Goal: Check status: Check status

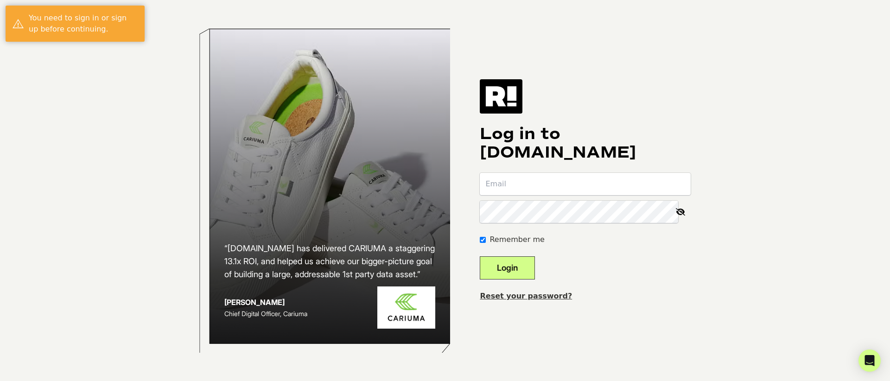
click at [552, 180] on input "email" at bounding box center [585, 184] width 211 height 22
type input "[PERSON_NAME][EMAIL_ADDRESS][DOMAIN_NAME]"
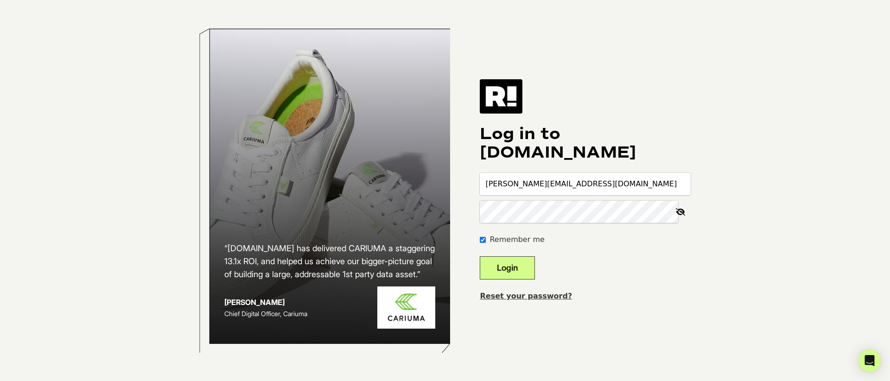
click at [480, 256] on button "Login" at bounding box center [507, 267] width 55 height 23
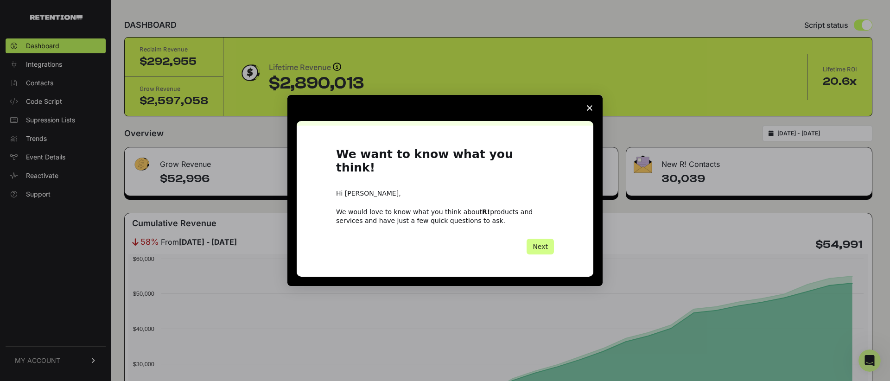
click at [587, 111] on span "Close survey" at bounding box center [590, 108] width 26 height 26
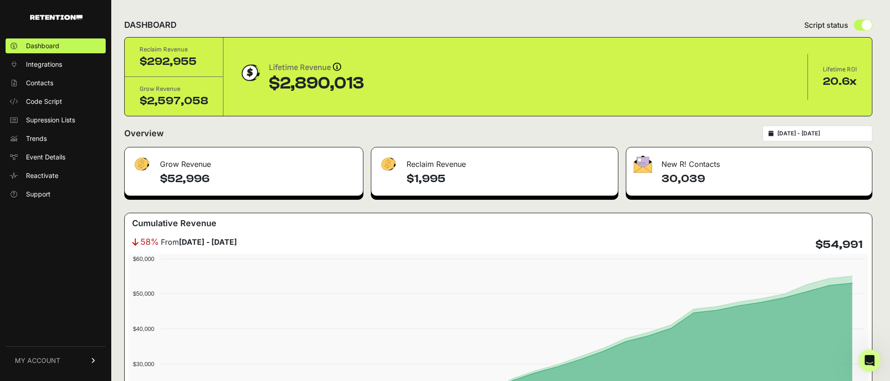
type input "2025-07-20"
type input "2025-08-19"
click at [806, 132] on input "2025-07-20 - 2025-08-19" at bounding box center [822, 133] width 89 height 7
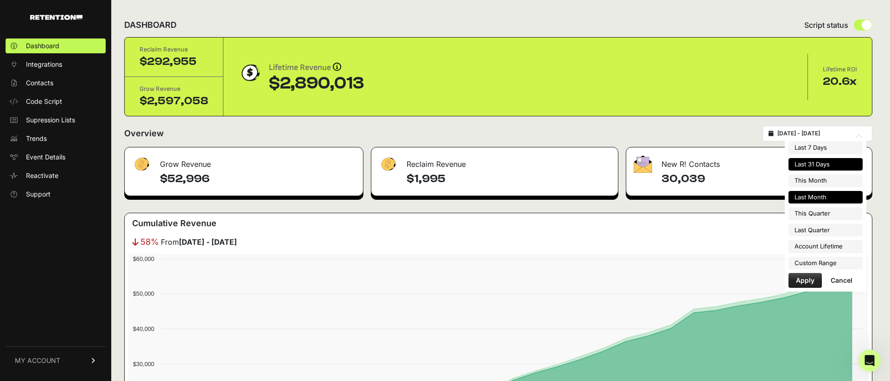
type input "2025-08-01"
type input "2025-08-31"
type input "2025-07-20"
type input "2025-08-19"
type input "2025-07-01"
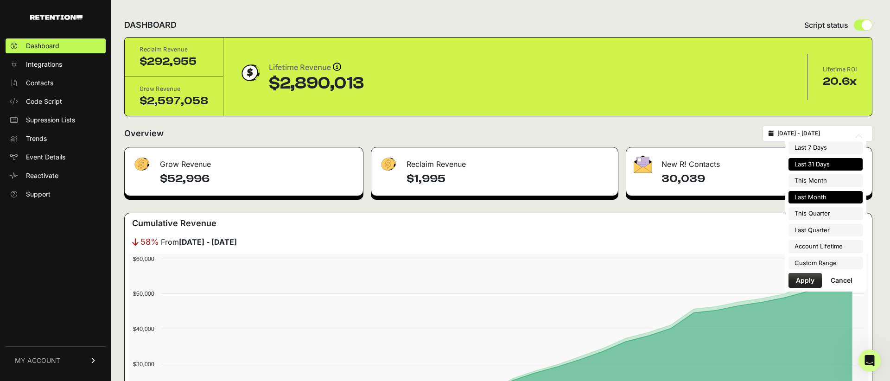
type input "2025-07-31"
type input "2025-07-20"
type input "2025-08-19"
type input "2025-08-01"
type input "2025-08-31"
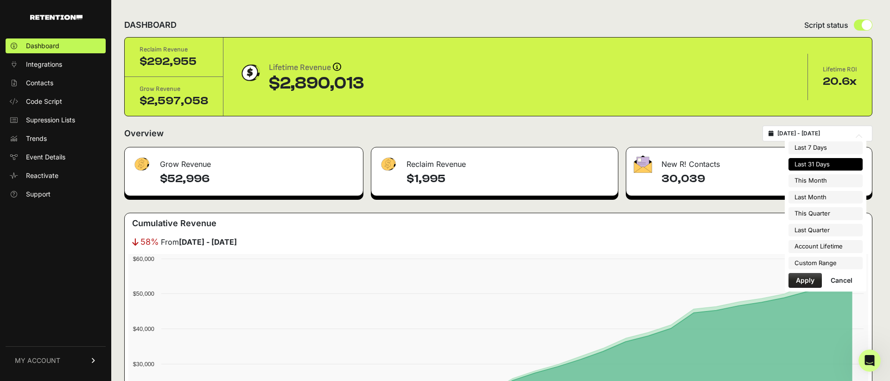
type input "2025-07-20"
type input "2025-08-19"
type input "2025-08-01"
type input "2025-08-31"
type input "2025-07-20"
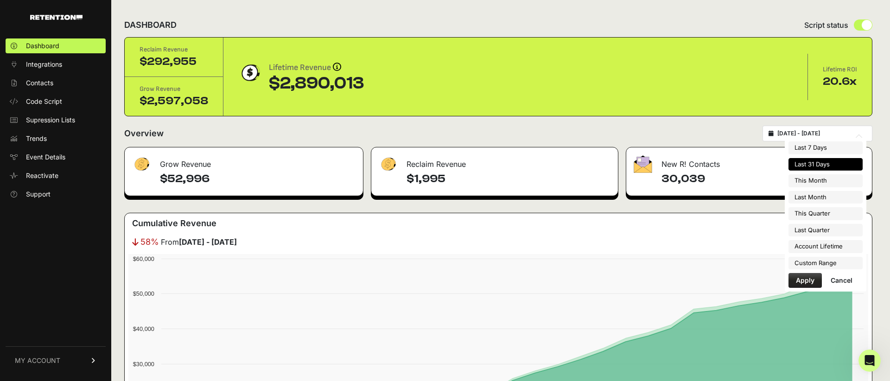
type input "2025-08-19"
type input "2025-07-01"
type input "2025-09-30"
type input "2025-04-01"
type input "2025-06-30"
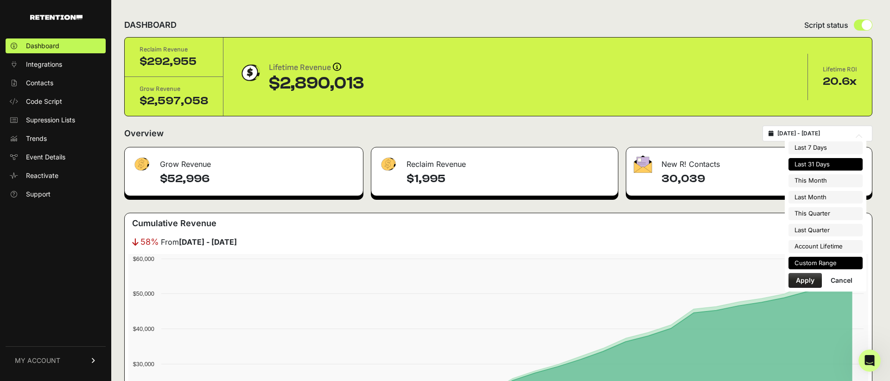
type input "2022-03-24"
type input "2025-08-19"
click at [816, 264] on li "Custom Range" at bounding box center [826, 263] width 74 height 13
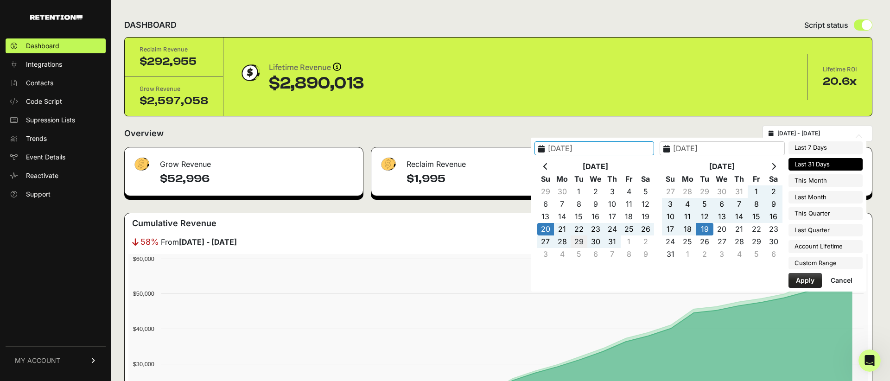
type input "2025-07-29"
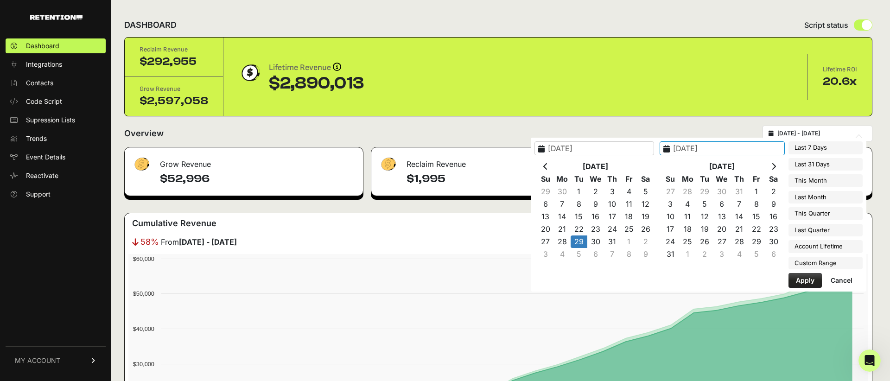
type input "2025-08-23"
type input "2025-04-01"
type input "2025-06-30"
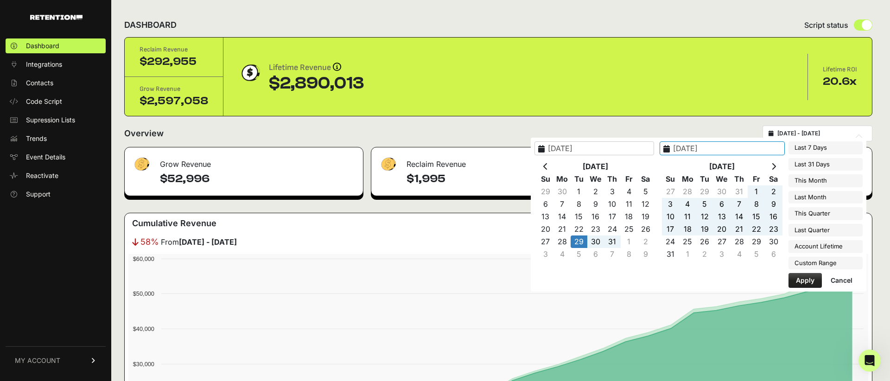
type input "2025-07-29"
type input "2025-08-19"
type input "2025-07-29"
click at [834, 264] on li "Custom Range" at bounding box center [826, 263] width 74 height 13
click at [804, 278] on button "Apply" at bounding box center [805, 280] width 33 height 15
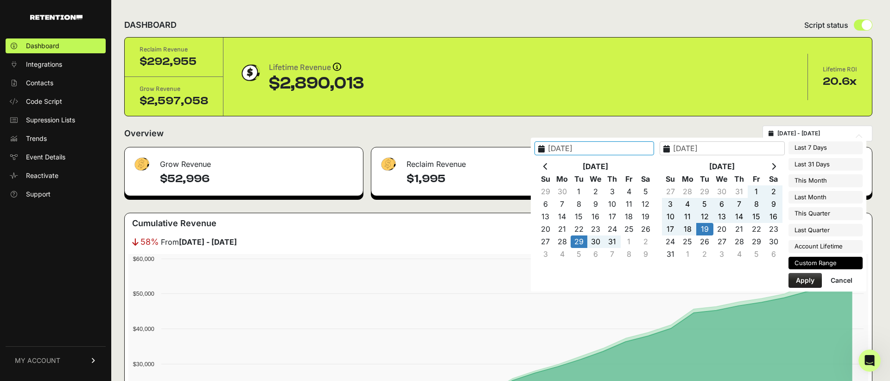
type input "[DATE] - [DATE]"
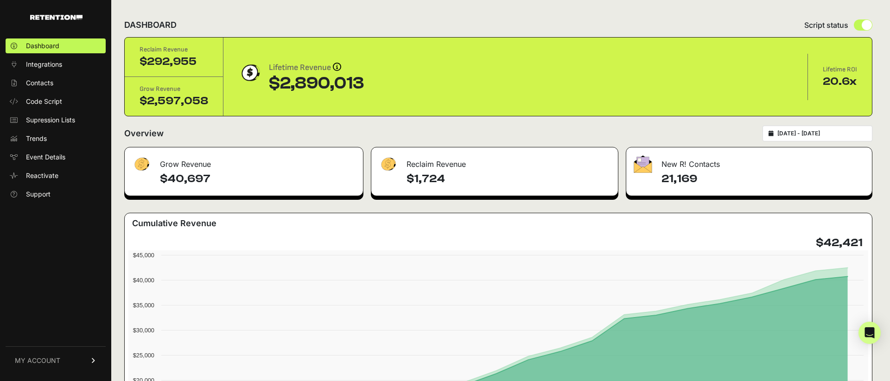
click at [424, 177] on h4 "$1,724" at bounding box center [509, 179] width 204 height 15
drag, startPoint x: 457, startPoint y: 179, endPoint x: 390, endPoint y: 179, distance: 67.7
click at [390, 179] on div "$1,724" at bounding box center [494, 184] width 247 height 24
click at [281, 141] on form "Overview [DATE] - [DATE]" at bounding box center [498, 136] width 749 height 21
drag, startPoint x: 461, startPoint y: 184, endPoint x: 388, endPoint y: 181, distance: 72.9
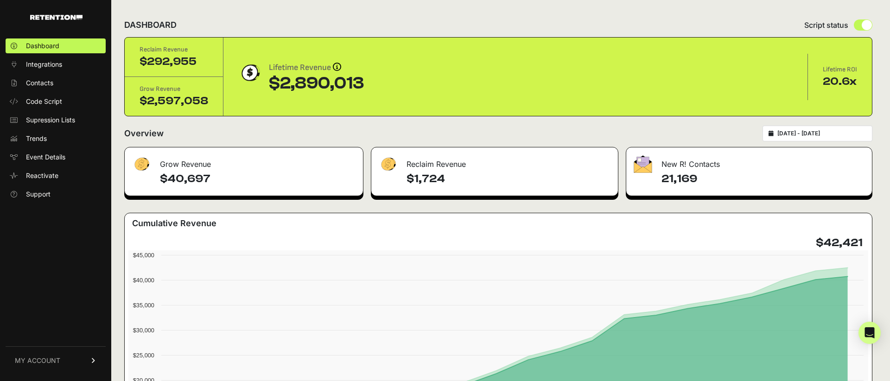
click at [388, 181] on div "$1,724" at bounding box center [494, 184] width 247 height 24
copy h4 "$1,724"
